Goal: Use online tool/utility: Utilize a website feature to perform a specific function

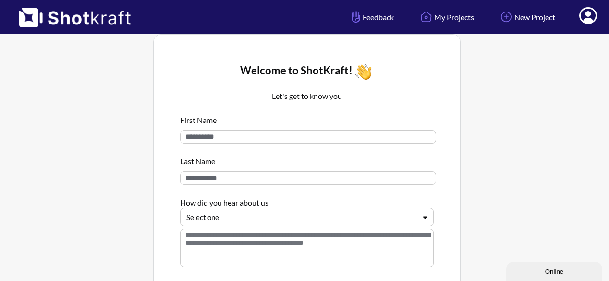
click at [389, 139] on input at bounding box center [308, 136] width 256 height 13
type input "********"
click at [358, 177] on input at bounding box center [308, 178] width 256 height 13
type input "*"
click at [367, 244] on textarea at bounding box center [307, 248] width 254 height 38
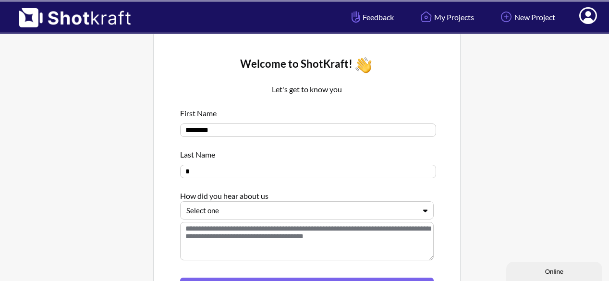
click at [424, 220] on div "Select one" at bounding box center [307, 210] width 254 height 18
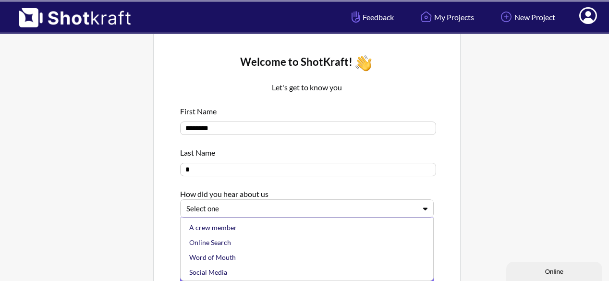
scroll to position [9, 0]
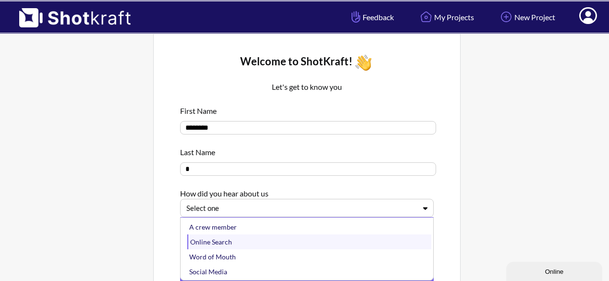
click at [379, 243] on div "Online Search" at bounding box center [309, 242] width 244 height 15
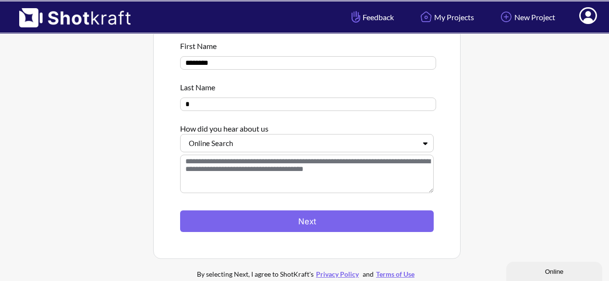
scroll to position [74, 0]
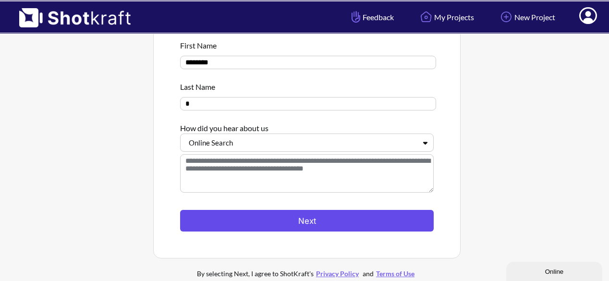
click at [333, 227] on button "Next" at bounding box center [307, 221] width 254 height 22
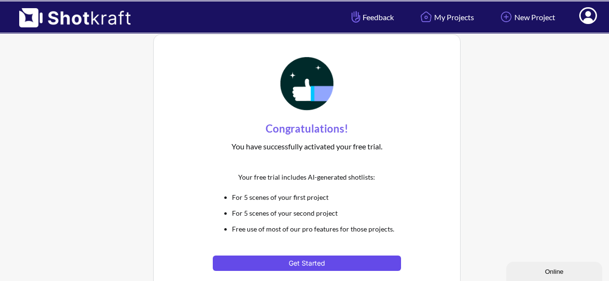
click at [314, 261] on button "Get Started" at bounding box center [307, 263] width 188 height 15
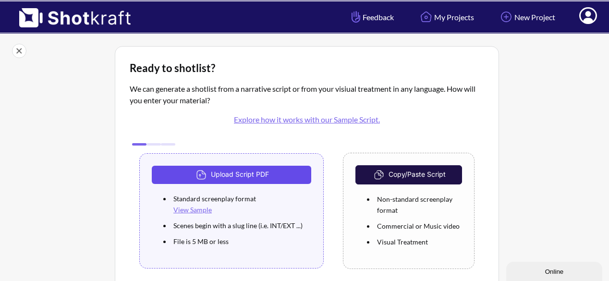
click at [246, 179] on button "Upload Script PDF" at bounding box center [232, 175] width 160 height 18
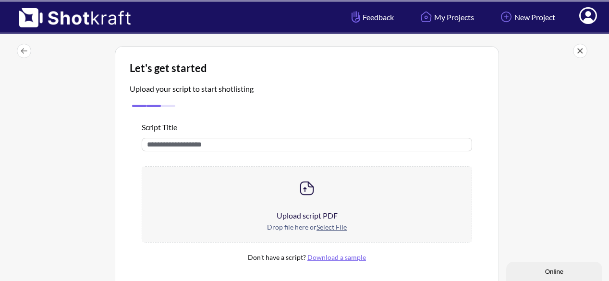
click at [332, 229] on u "Select File" at bounding box center [332, 227] width 30 height 8
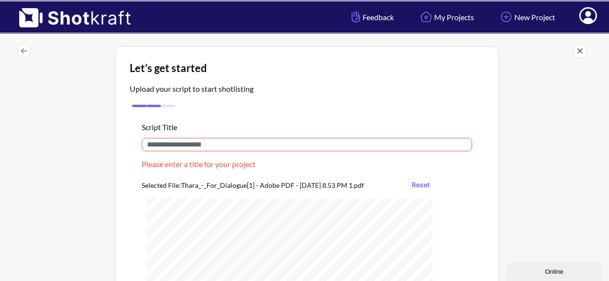
click at [251, 148] on input "text" at bounding box center [307, 144] width 331 height 13
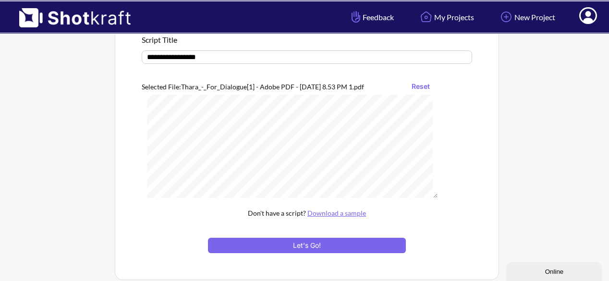
scroll to position [88, 0]
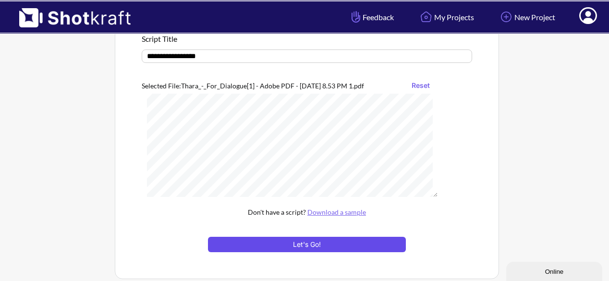
type input "**********"
click at [330, 247] on button "Let's Go!" at bounding box center [307, 244] width 198 height 15
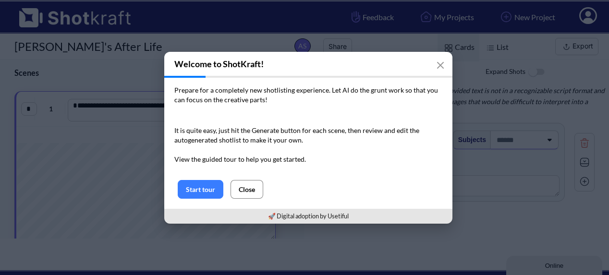
click at [245, 185] on button "Close" at bounding box center [247, 189] width 33 height 19
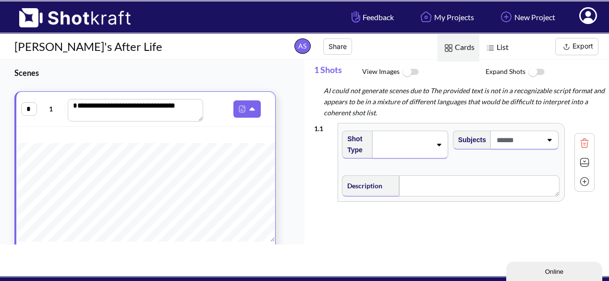
click at [407, 73] on img at bounding box center [411, 72] width 22 height 21
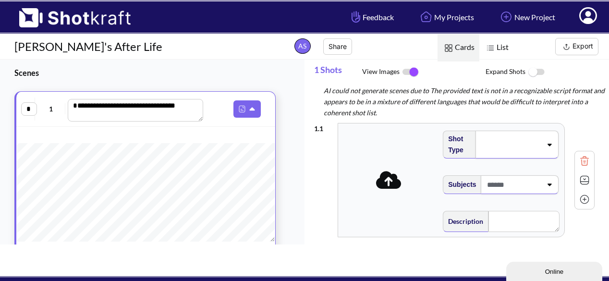
click at [413, 74] on img at bounding box center [411, 72] width 22 height 20
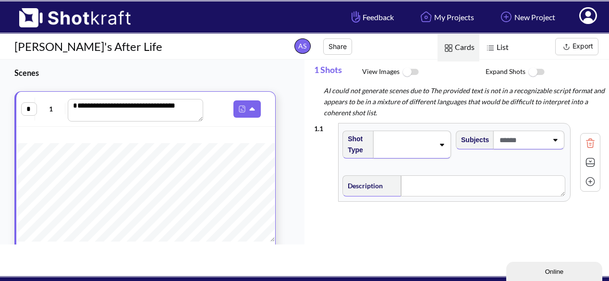
click at [441, 144] on icon at bounding box center [442, 145] width 4 height 2
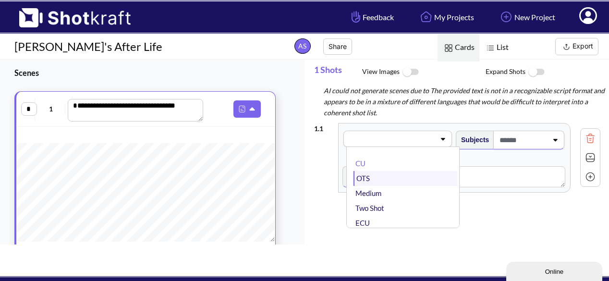
click at [405, 182] on li "OTS" at bounding box center [406, 178] width 104 height 15
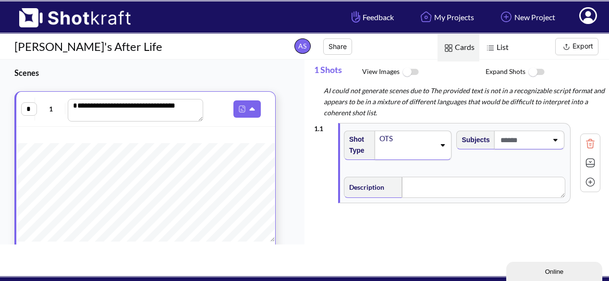
click at [553, 138] on icon at bounding box center [555, 140] width 13 height 7
click at [451, 186] on textarea at bounding box center [483, 187] width 163 height 21
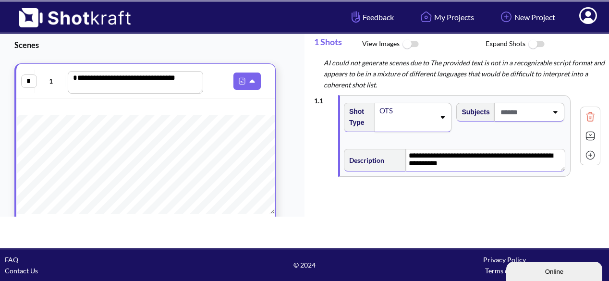
scroll to position [28, 0]
click at [584, 134] on img at bounding box center [590, 136] width 14 height 14
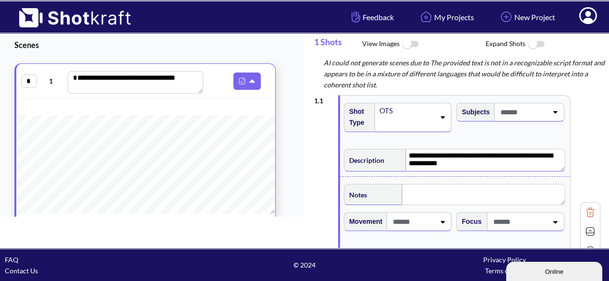
click at [584, 214] on img at bounding box center [590, 212] width 14 height 14
type textarea "**********"
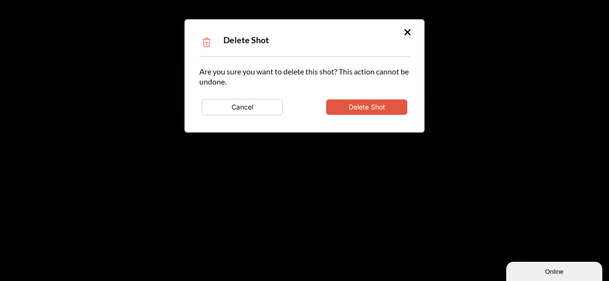
type textarea "**********"
click at [268, 103] on button "Cancel" at bounding box center [242, 107] width 81 height 16
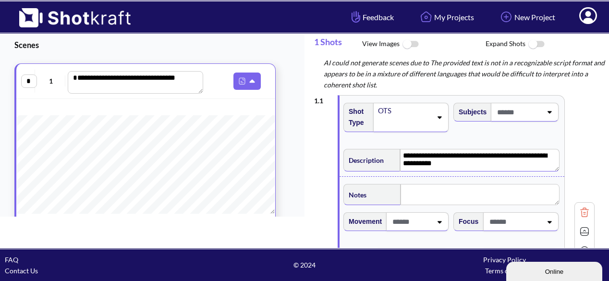
scroll to position [6, 0]
click at [440, 226] on div at bounding box center [419, 221] width 65 height 19
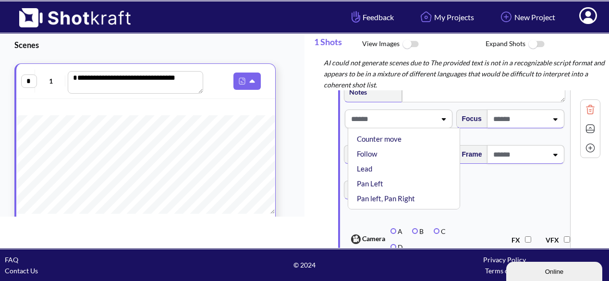
scroll to position [36, 0]
click at [408, 159] on li "Follow" at bounding box center [406, 154] width 103 height 15
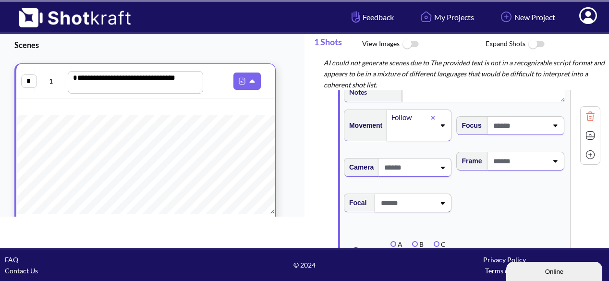
click at [549, 125] on icon at bounding box center [555, 125] width 13 height 7
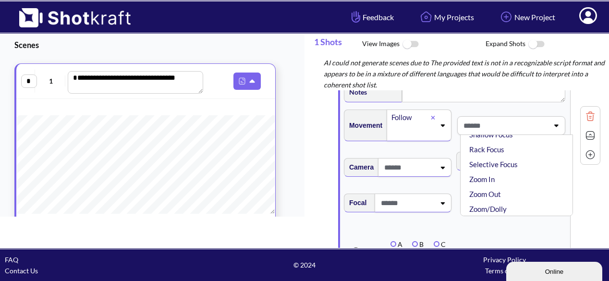
scroll to position [0, 0]
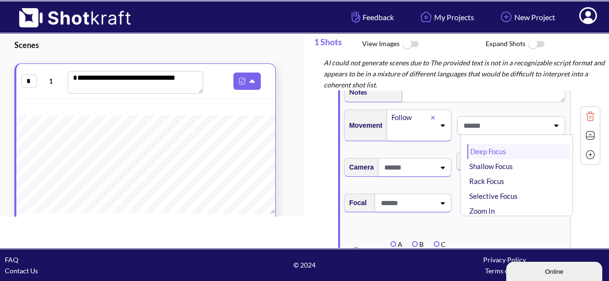
click at [527, 156] on li "Deep Focus" at bounding box center [519, 151] width 103 height 15
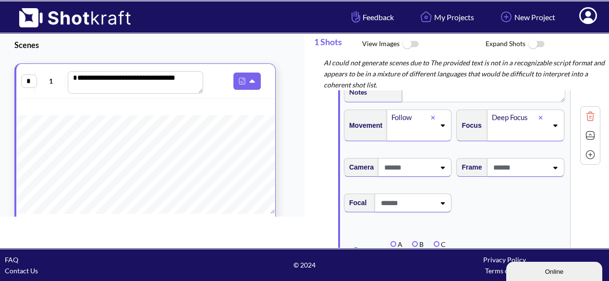
click at [439, 170] on icon at bounding box center [442, 167] width 13 height 7
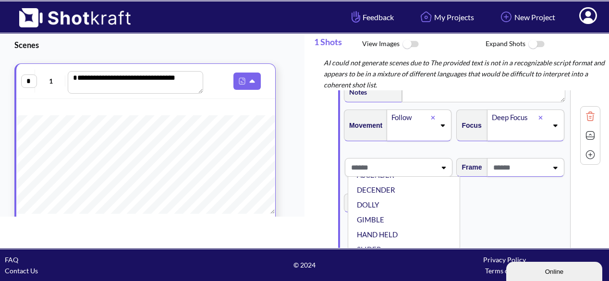
scroll to position [38, 0]
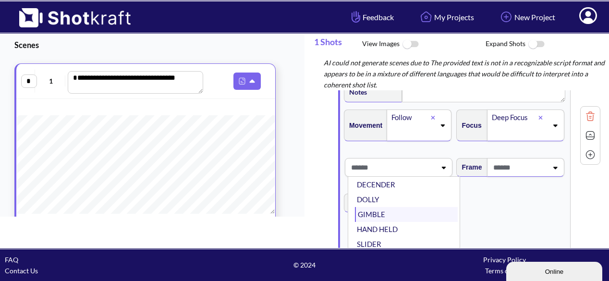
click at [403, 218] on li "GIMBLE" at bounding box center [406, 214] width 103 height 15
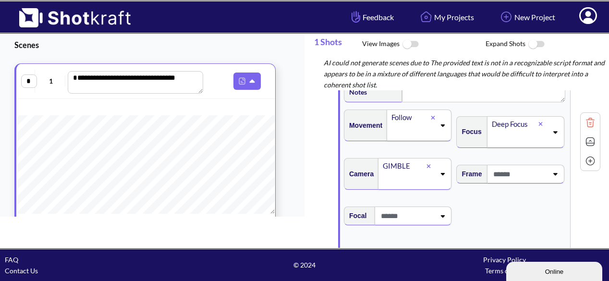
click at [550, 172] on icon at bounding box center [555, 174] width 13 height 7
click at [520, 244] on li "Unbalanced" at bounding box center [519, 242] width 103 height 15
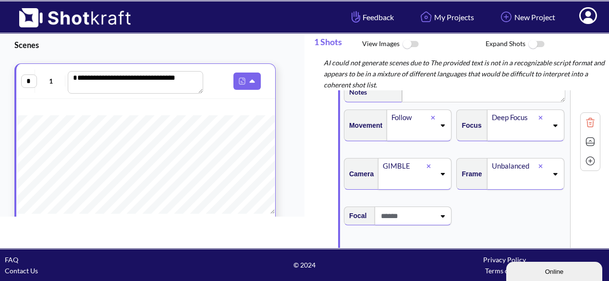
click at [441, 216] on icon at bounding box center [443, 216] width 4 height 2
click at [502, 214] on span "Focal 150 ana (2x) ana 100 ana (2x) ana 135 mm 18 mm 180 ana (2x) ana 25 mm 35 …" at bounding box center [455, 222] width 225 height 40
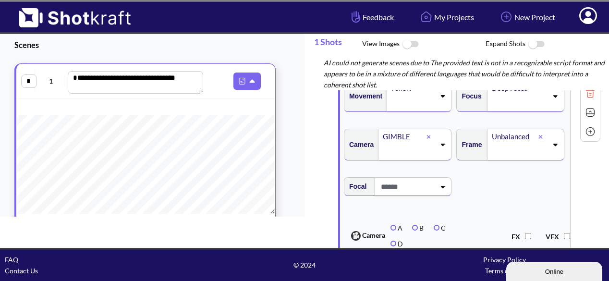
scroll to position [132, 0]
click at [410, 44] on img at bounding box center [411, 44] width 22 height 21
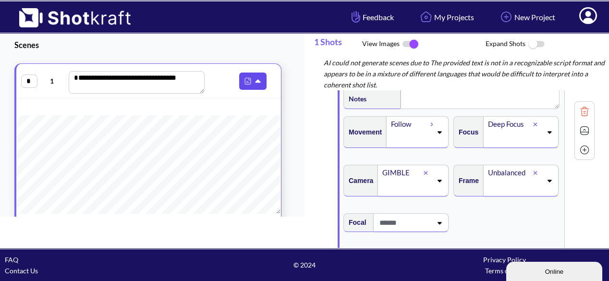
click at [256, 80] on icon at bounding box center [258, 80] width 5 height 3
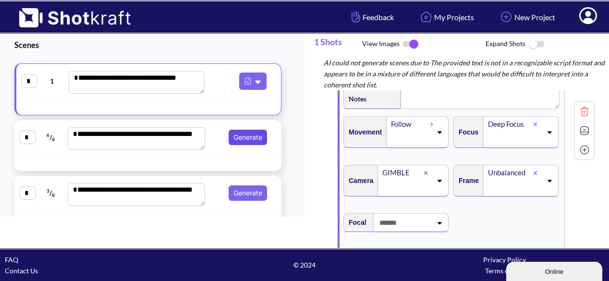
click at [237, 137] on button "Generate" at bounding box center [248, 137] width 38 height 15
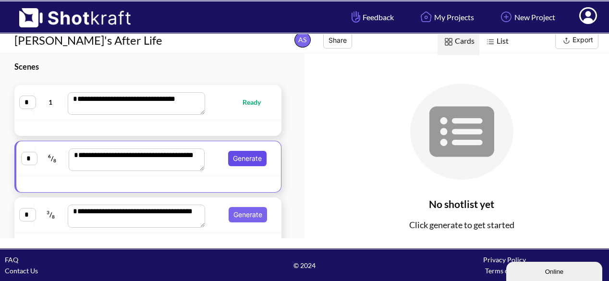
scroll to position [0, 0]
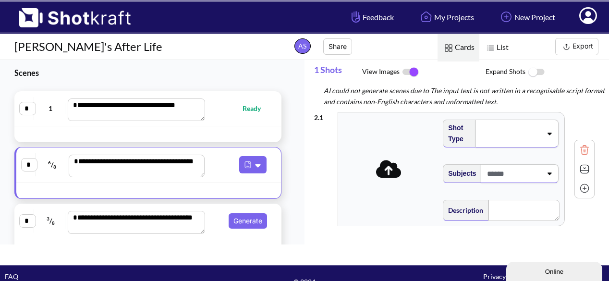
click at [243, 108] on span "Ready" at bounding box center [257, 108] width 28 height 11
type textarea "**********"
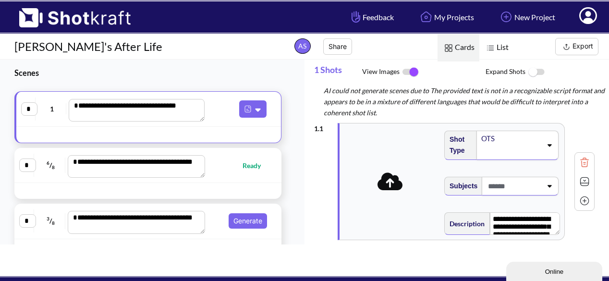
click at [186, 107] on textarea "**********" at bounding box center [137, 110] width 136 height 23
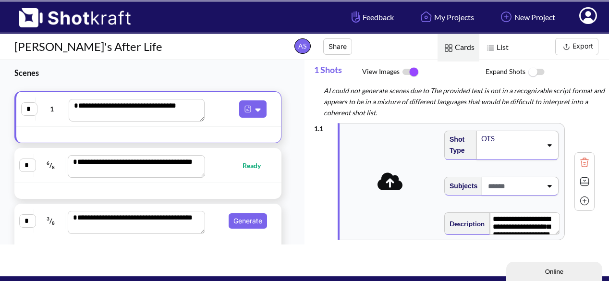
click at [186, 107] on textarea "**********" at bounding box center [137, 110] width 136 height 23
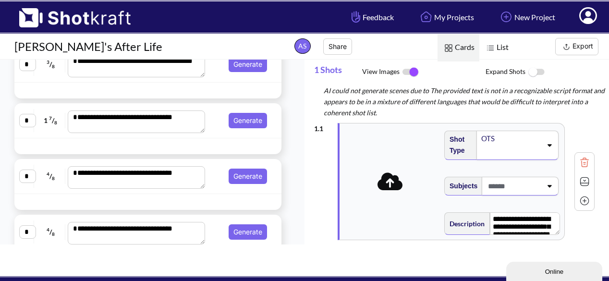
scroll to position [238, 0]
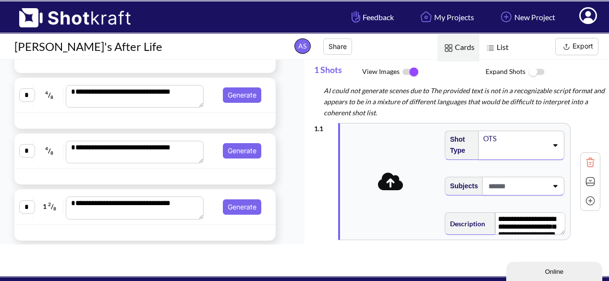
click at [395, 187] on icon at bounding box center [390, 182] width 25 height 18
click at [39, 18] on img at bounding box center [70, 14] width 140 height 26
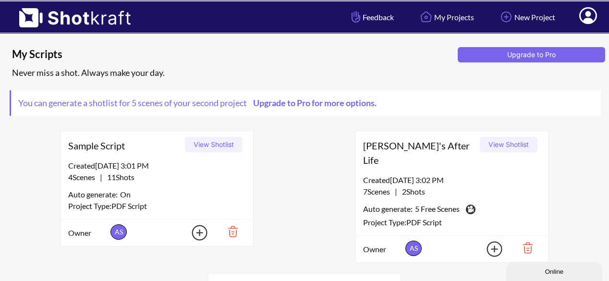
click at [232, 233] on img at bounding box center [229, 231] width 33 height 16
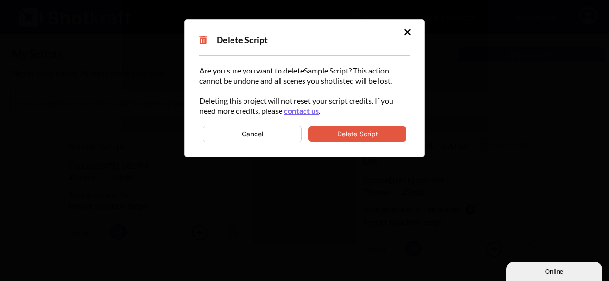
click at [334, 137] on button "Delete Script" at bounding box center [358, 133] width 98 height 15
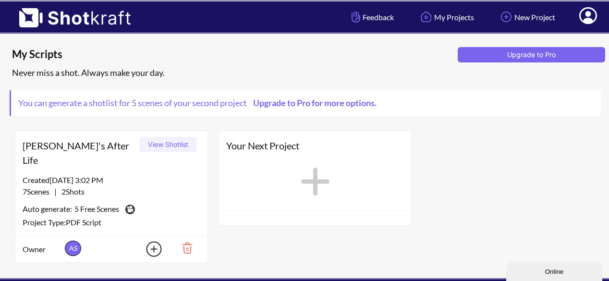
click at [190, 240] on img at bounding box center [183, 248] width 33 height 16
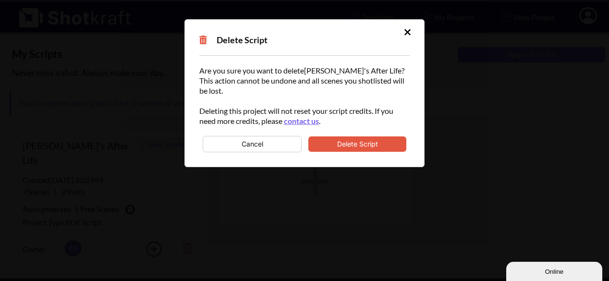
click at [347, 137] on button "Delete Script" at bounding box center [358, 144] width 98 height 15
